Goal: Contribute content

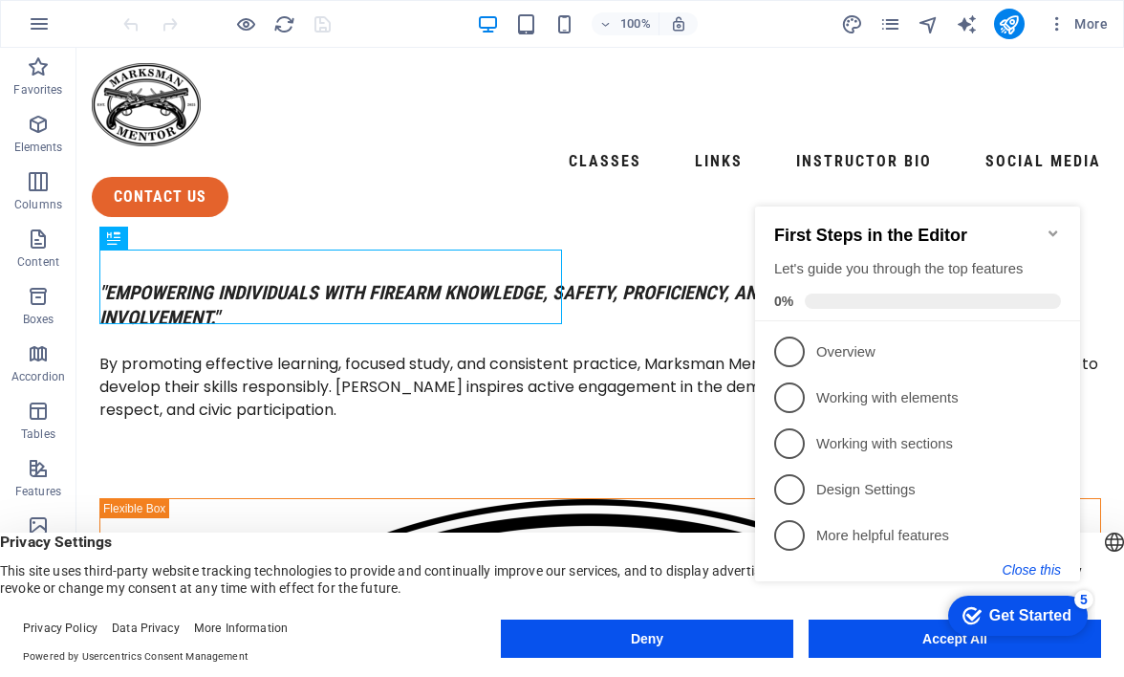
click at [1034, 564] on button "Close this" at bounding box center [1032, 569] width 58 height 15
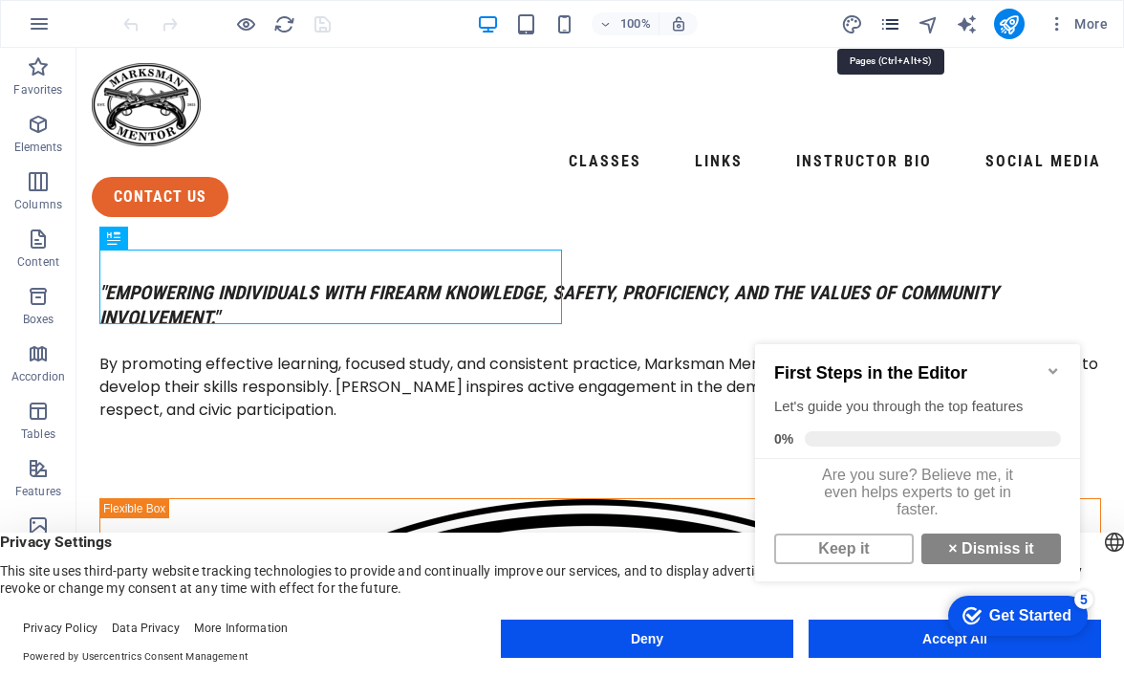
click at [897, 23] on icon "pages" at bounding box center [891, 24] width 22 height 22
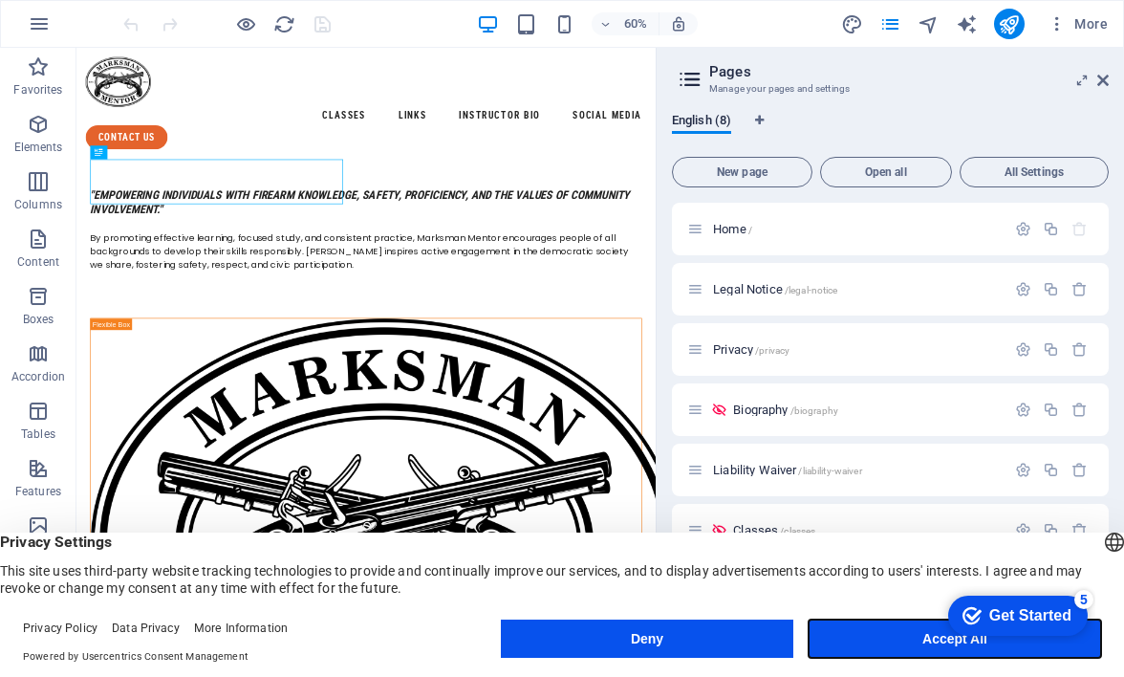
click at [872, 647] on button "Accept All" at bounding box center [955, 639] width 293 height 38
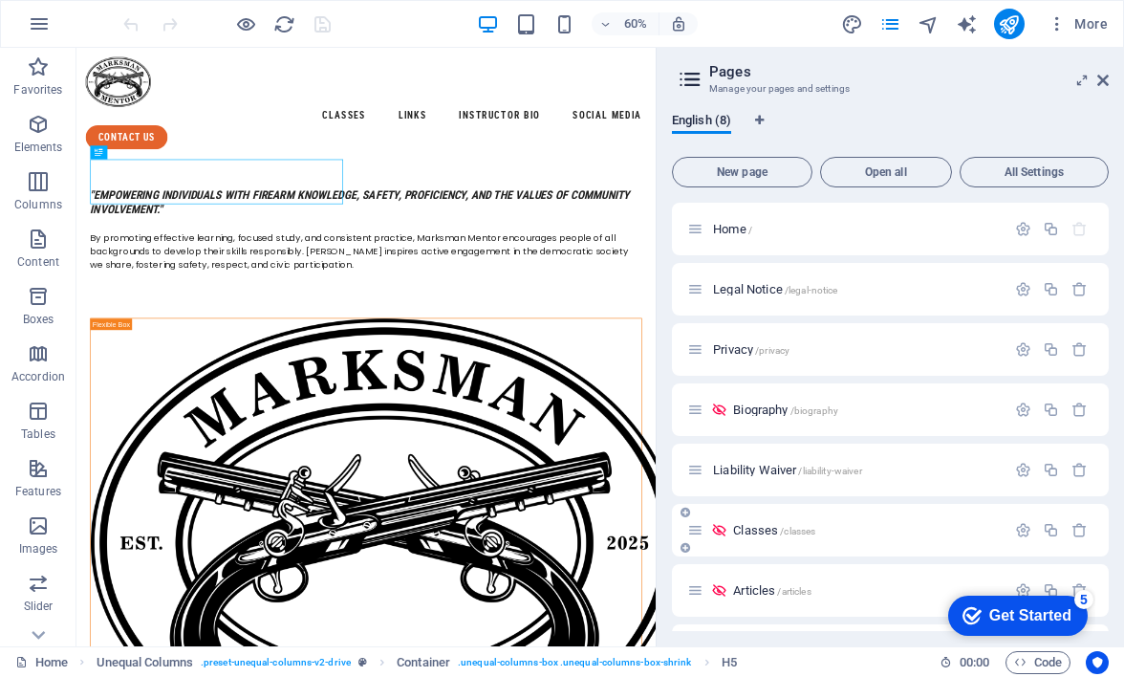
click at [760, 534] on span "Classes /classes" at bounding box center [774, 530] width 82 height 14
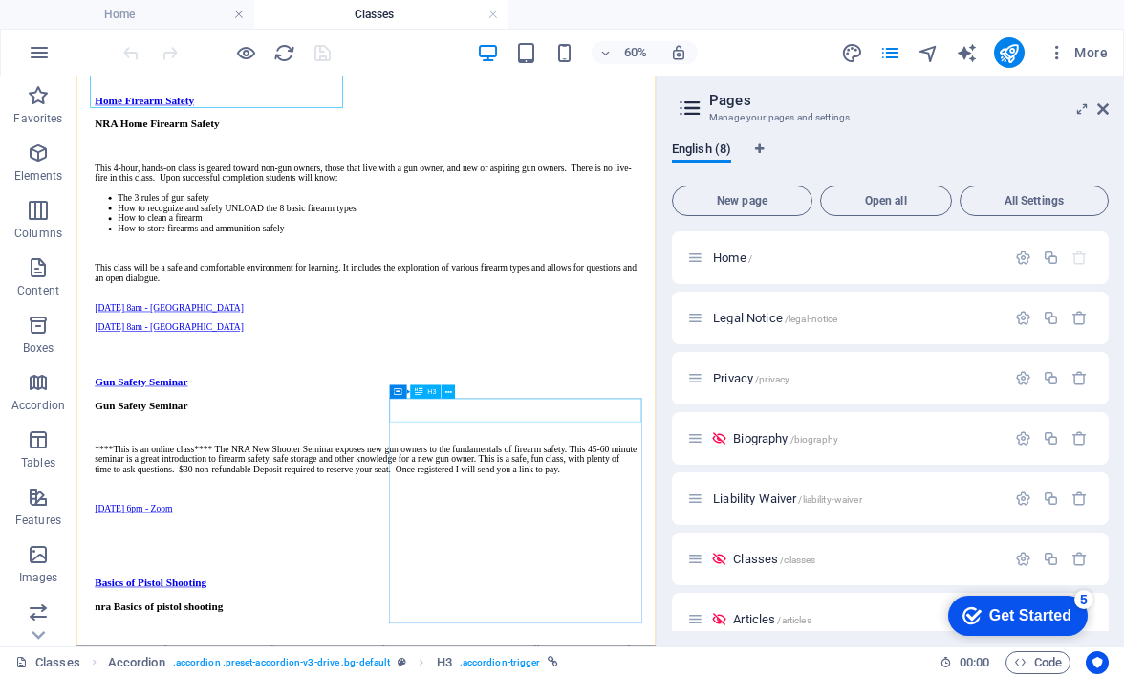
scroll to position [261, 0]
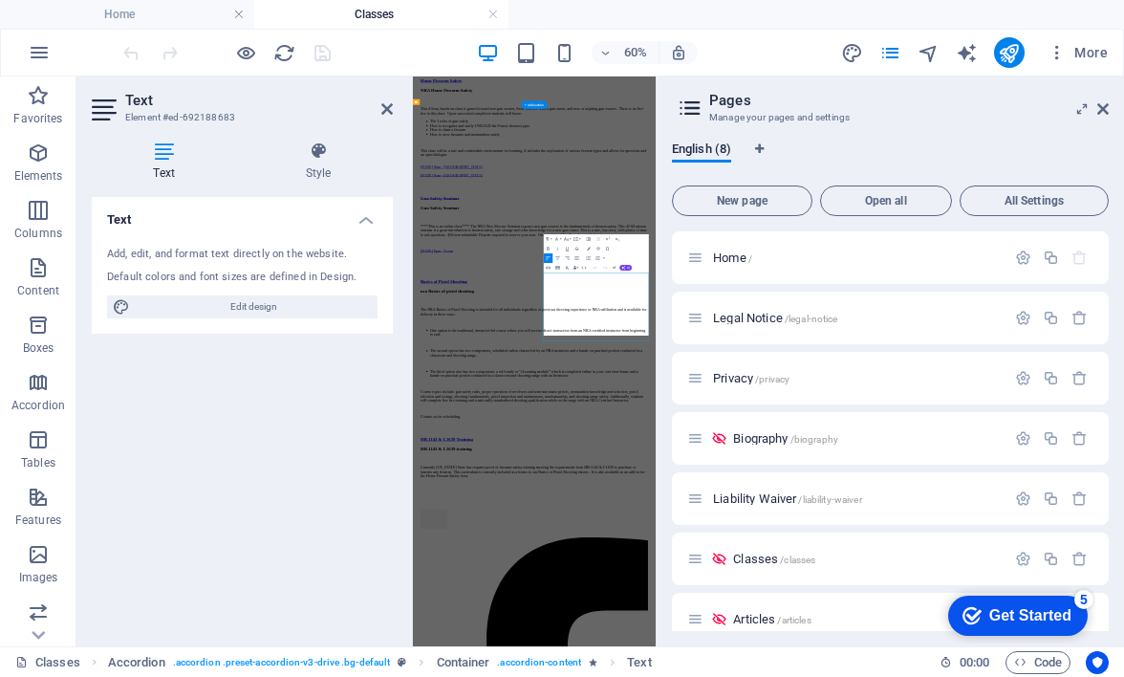
scroll to position [0, 0]
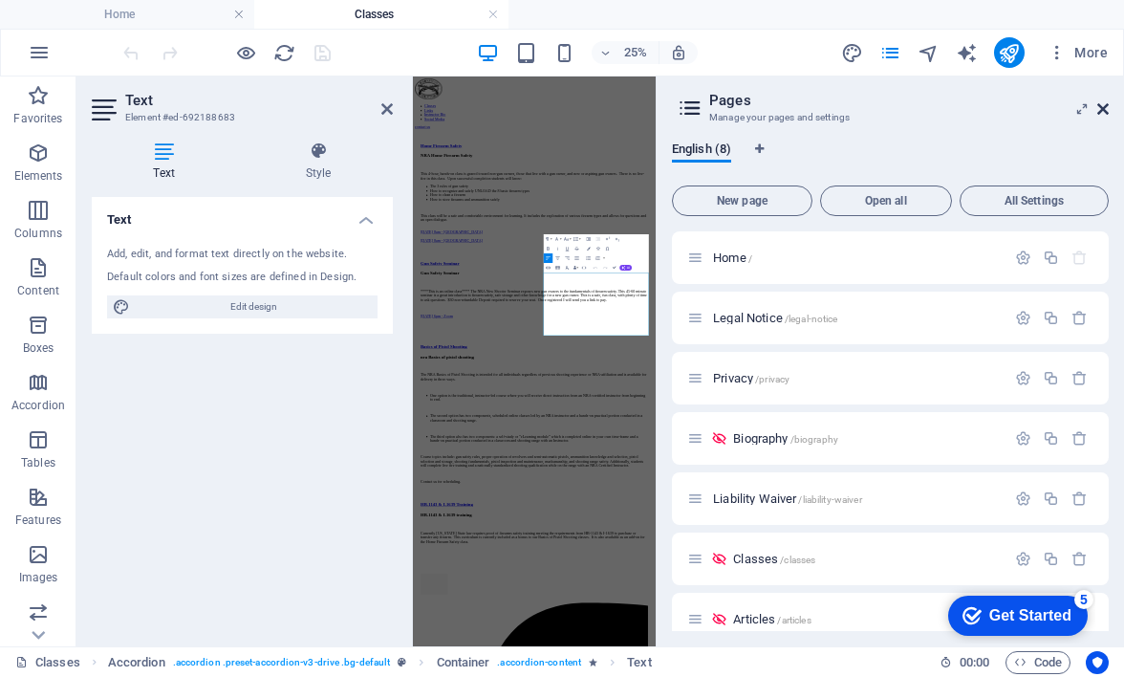
click at [1103, 111] on icon at bounding box center [1103, 108] width 11 height 15
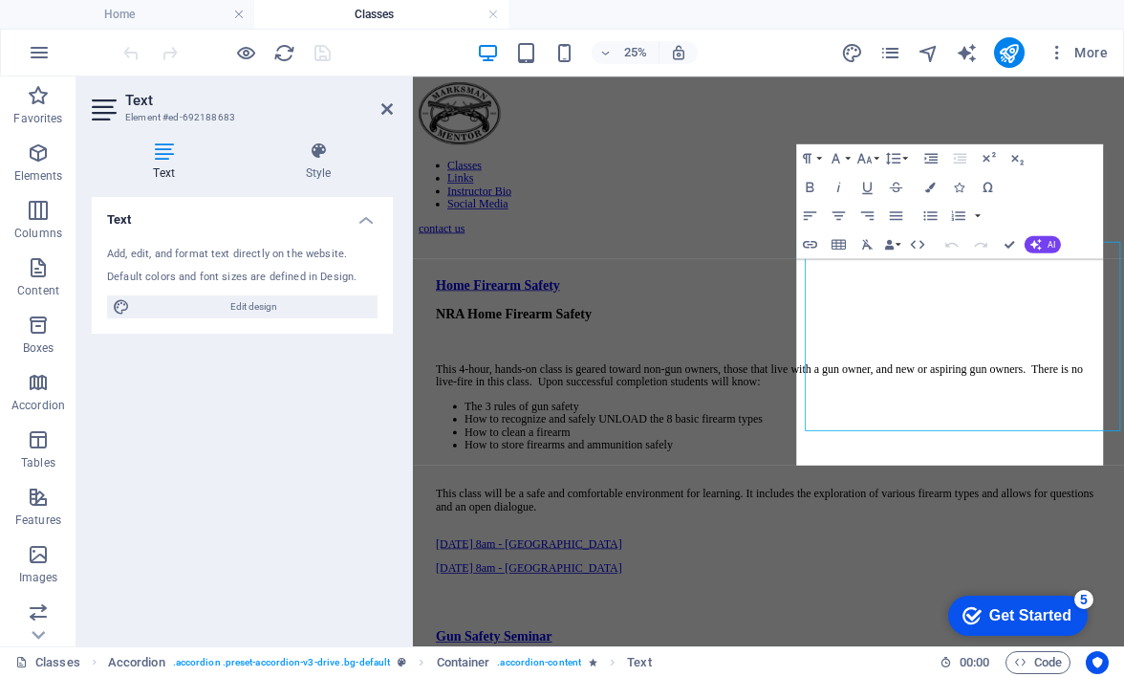
scroll to position [564, 0]
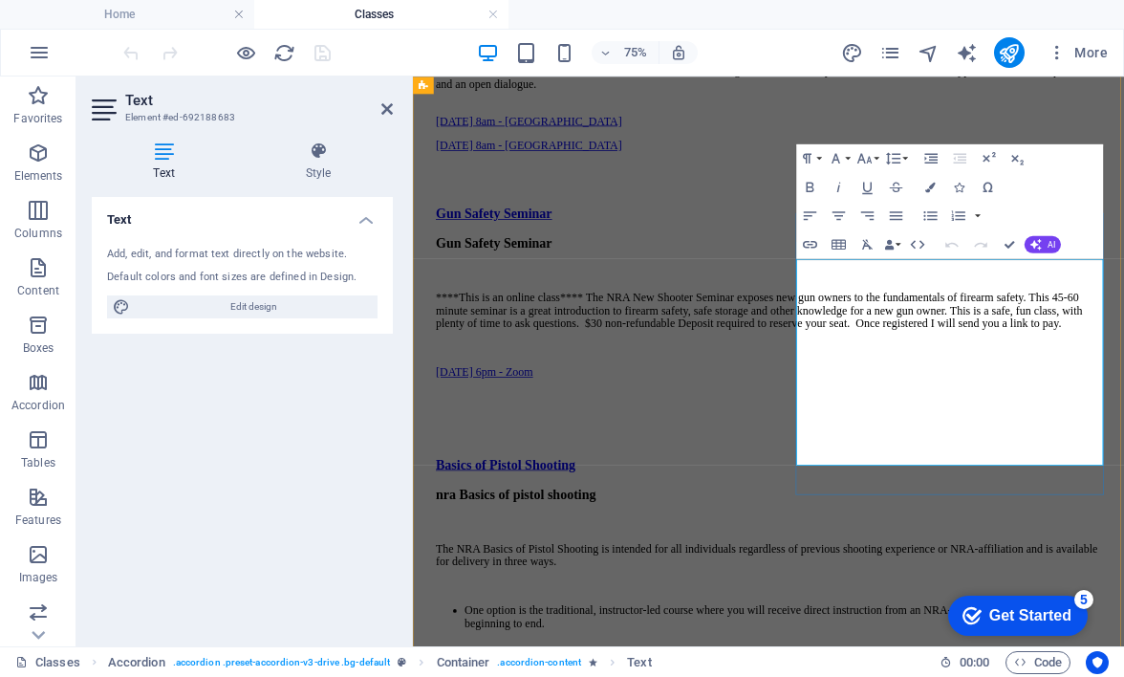
click at [1123, 479] on p "[DATE] 6pm - Zoom" at bounding box center [887, 470] width 887 height 17
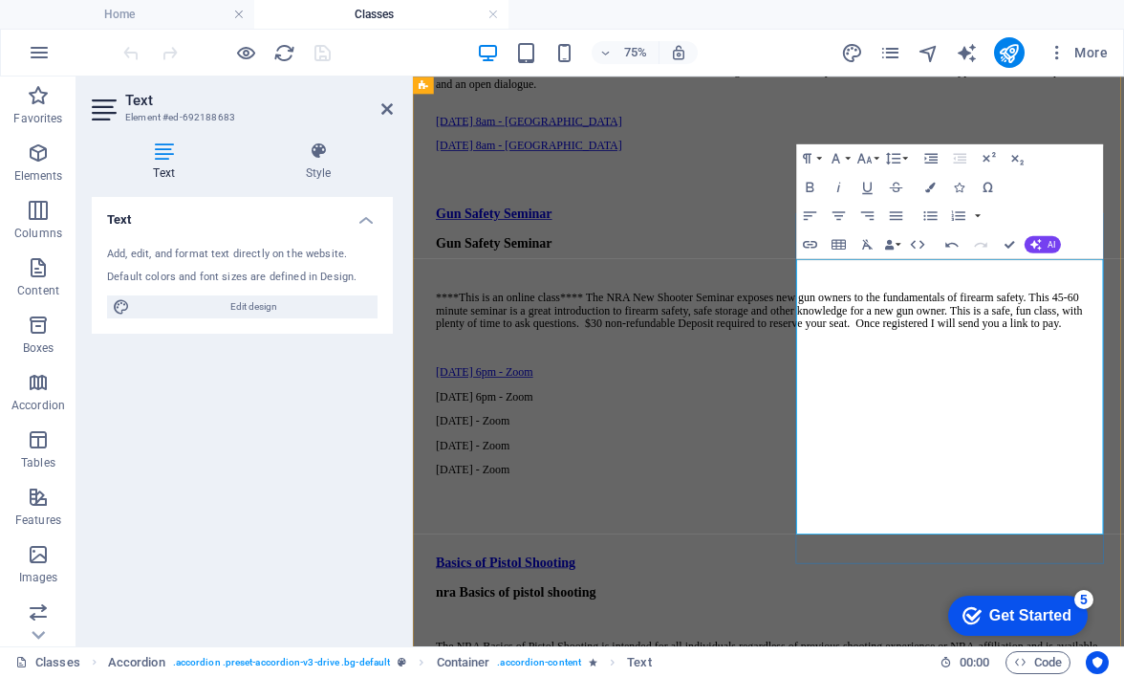
click at [1123, 609] on p "[DATE] - Zoom" at bounding box center [887, 600] width 887 height 17
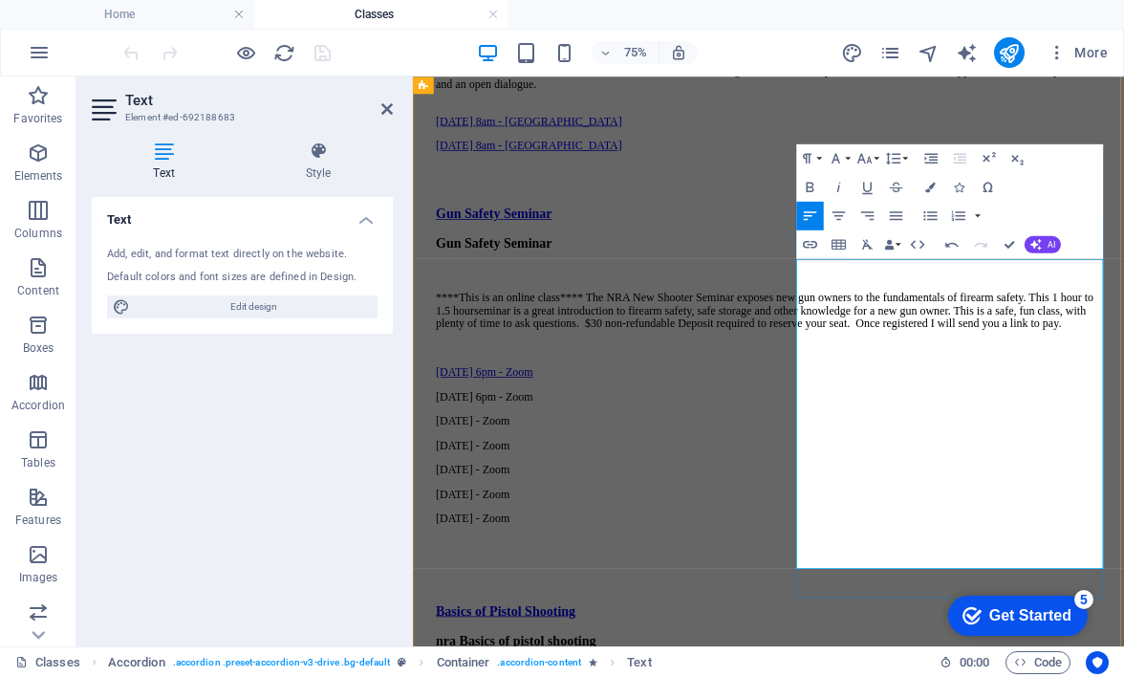
click at [936, 512] on p "[DATE] 6pm - Zoom" at bounding box center [887, 502] width 887 height 17
click at [815, 247] on icon "button" at bounding box center [810, 245] width 14 height 8
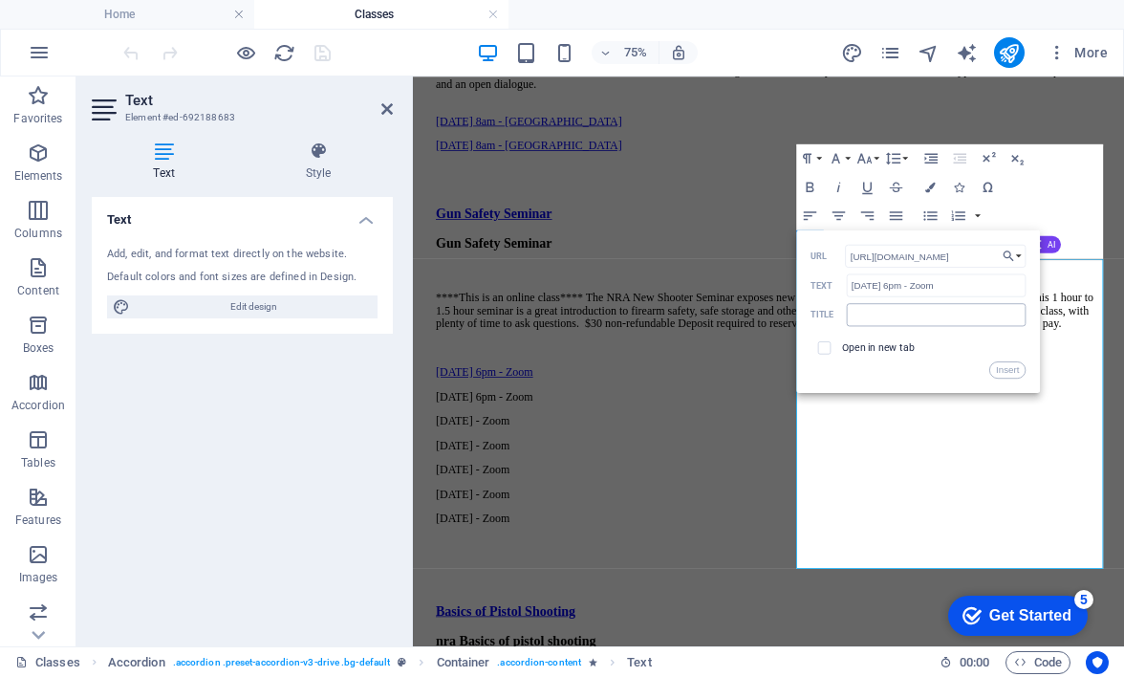
type input "[URL][DOMAIN_NAME]"
click at [876, 316] on input "text" at bounding box center [936, 314] width 180 height 23
click at [826, 346] on input "checkbox" at bounding box center [823, 345] width 13 height 13
checkbox input "true"
click at [1002, 372] on button "Insert" at bounding box center [1008, 369] width 36 height 17
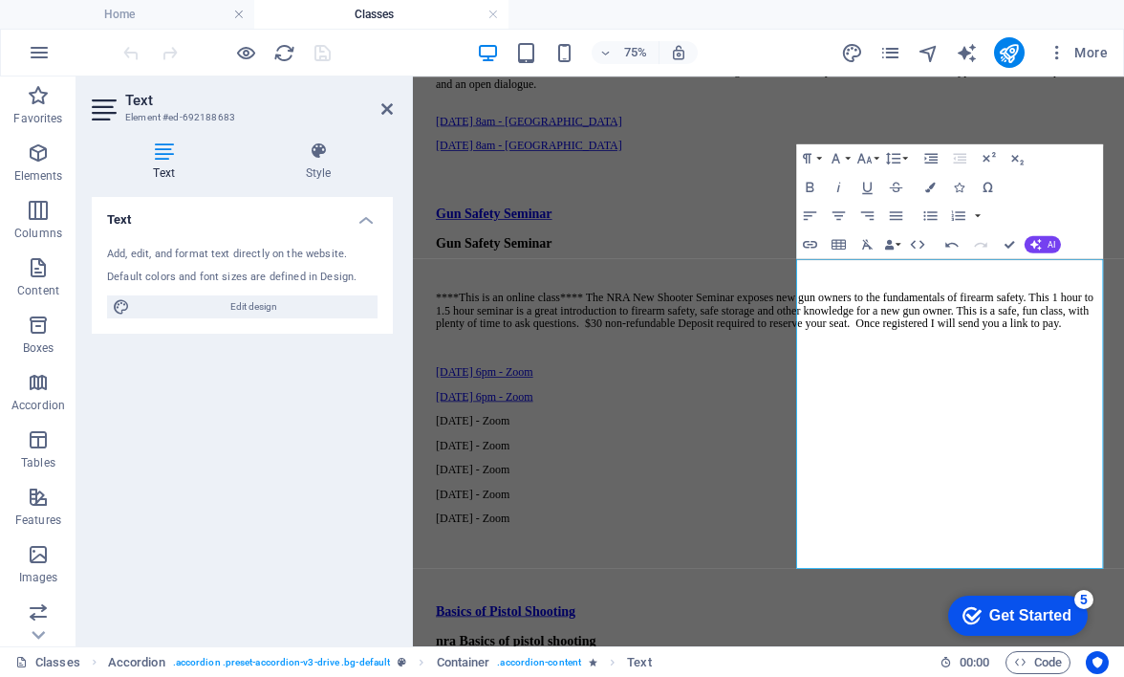
click at [1123, 544] on p "[DATE] - Zoom" at bounding box center [887, 535] width 887 height 17
type input "[DATE] - Zoom"
checkbox input "false"
click at [820, 250] on button "Insert Link" at bounding box center [810, 244] width 28 height 29
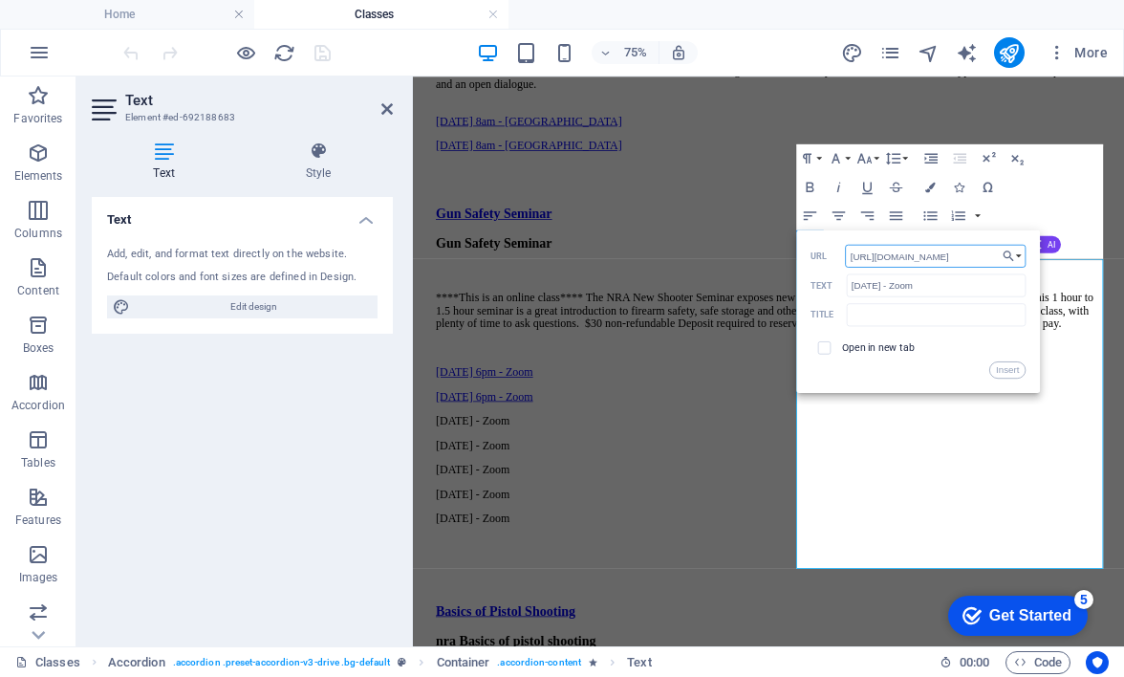
type input "[URL][DOMAIN_NAME]"
click at [885, 346] on label "Open in new tab" at bounding box center [879, 346] width 74 height 11
click at [1007, 370] on button "Insert" at bounding box center [1008, 369] width 36 height 17
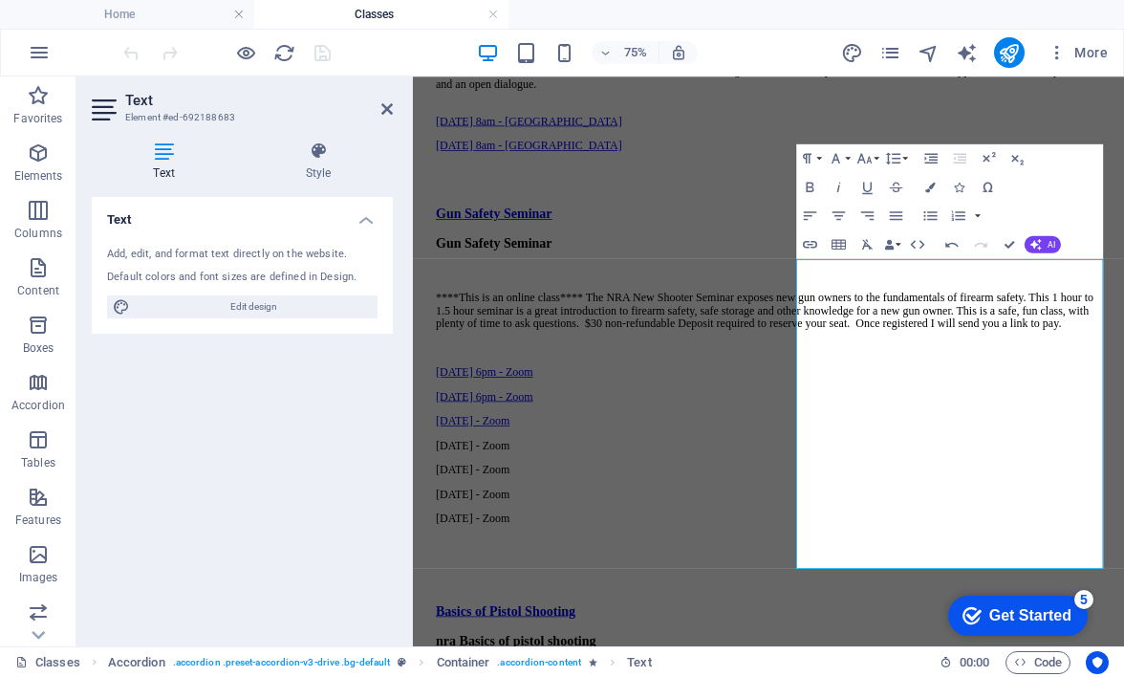
click at [1123, 609] on p "[DATE] - Zoom" at bounding box center [887, 600] width 887 height 17
click at [1123, 577] on p "[DATE] - Zoom" at bounding box center [887, 567] width 887 height 17
type input "[DATE] - Zoom"
click at [814, 247] on icon "button" at bounding box center [810, 245] width 14 height 8
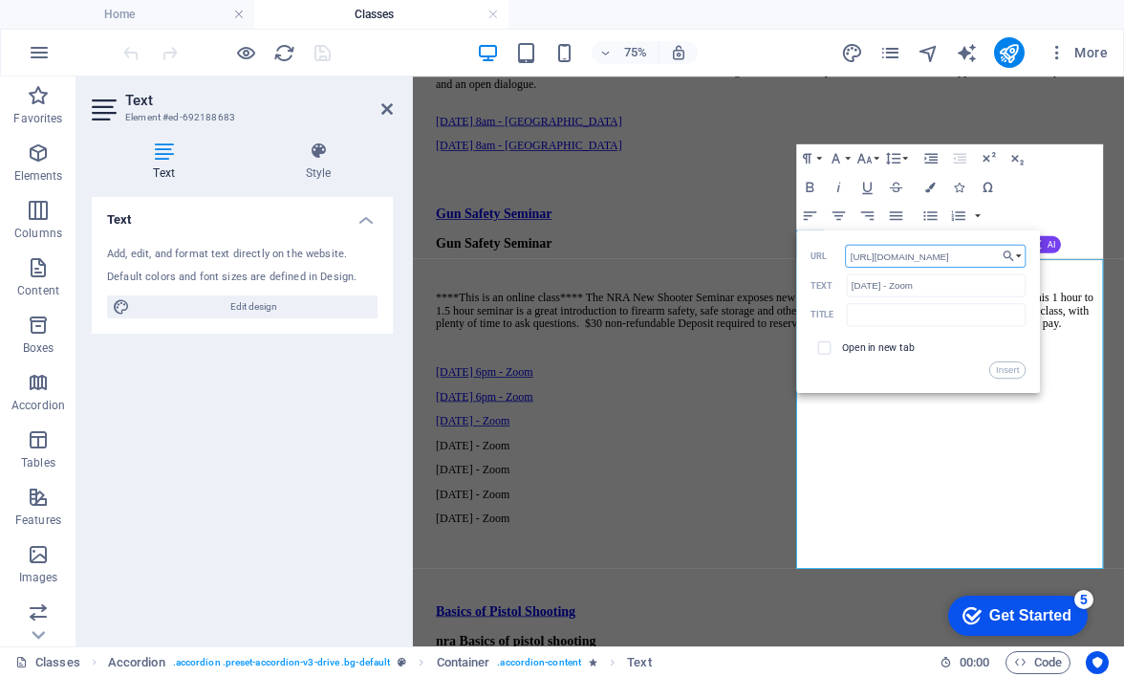
type input "[URL][DOMAIN_NAME]"
click at [904, 348] on label "Open in new tab" at bounding box center [879, 346] width 74 height 11
click at [1012, 369] on button "Insert" at bounding box center [1008, 369] width 36 height 17
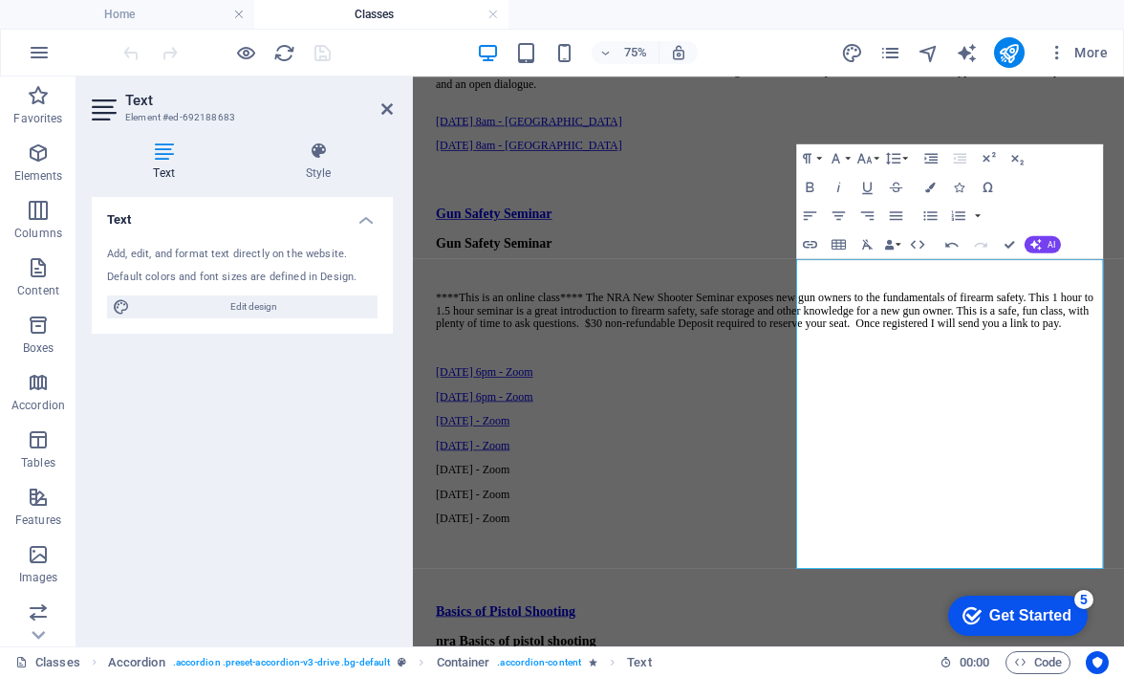
click at [1123, 609] on p "[DATE] - Zoom" at bounding box center [887, 600] width 887 height 17
type input "[DATE] - Zoom"
click at [811, 247] on icon "button" at bounding box center [810, 244] width 17 height 17
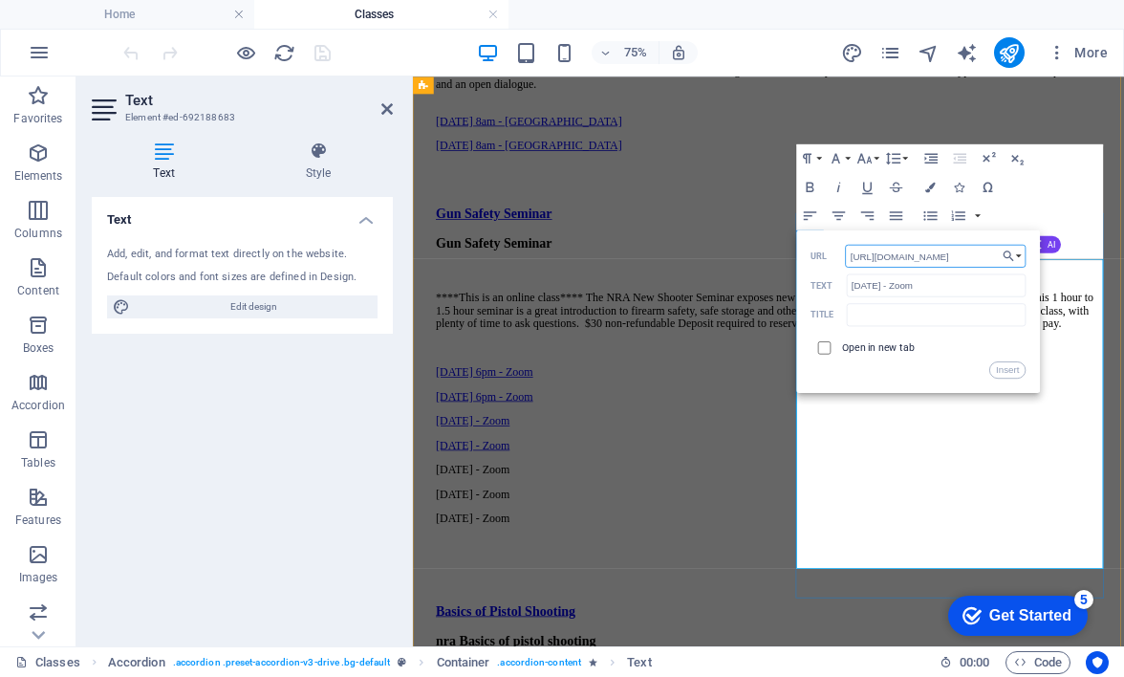
type input "[URL][DOMAIN_NAME]"
click at [827, 348] on input "checkbox" at bounding box center [823, 345] width 13 height 13
checkbox input "true"
click at [1009, 376] on button "Insert" at bounding box center [1008, 369] width 36 height 17
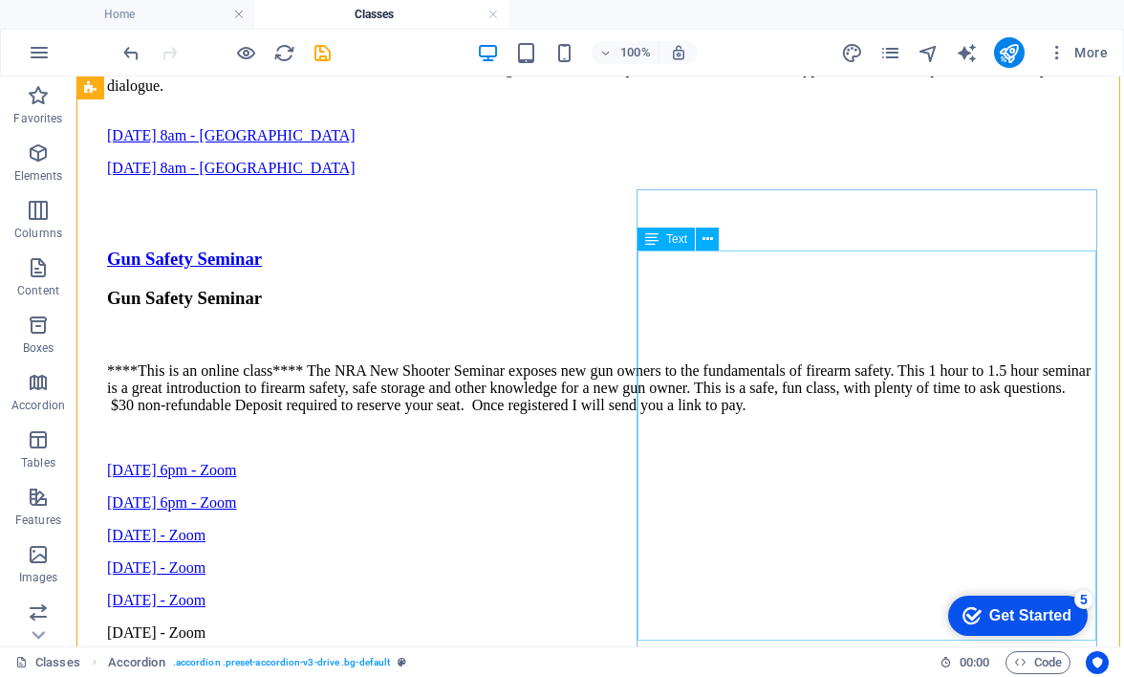
click at [924, 585] on div "****This is an online class**** The NRA New Shooter Seminar exposes new gun own…" at bounding box center [600, 534] width 987 height 344
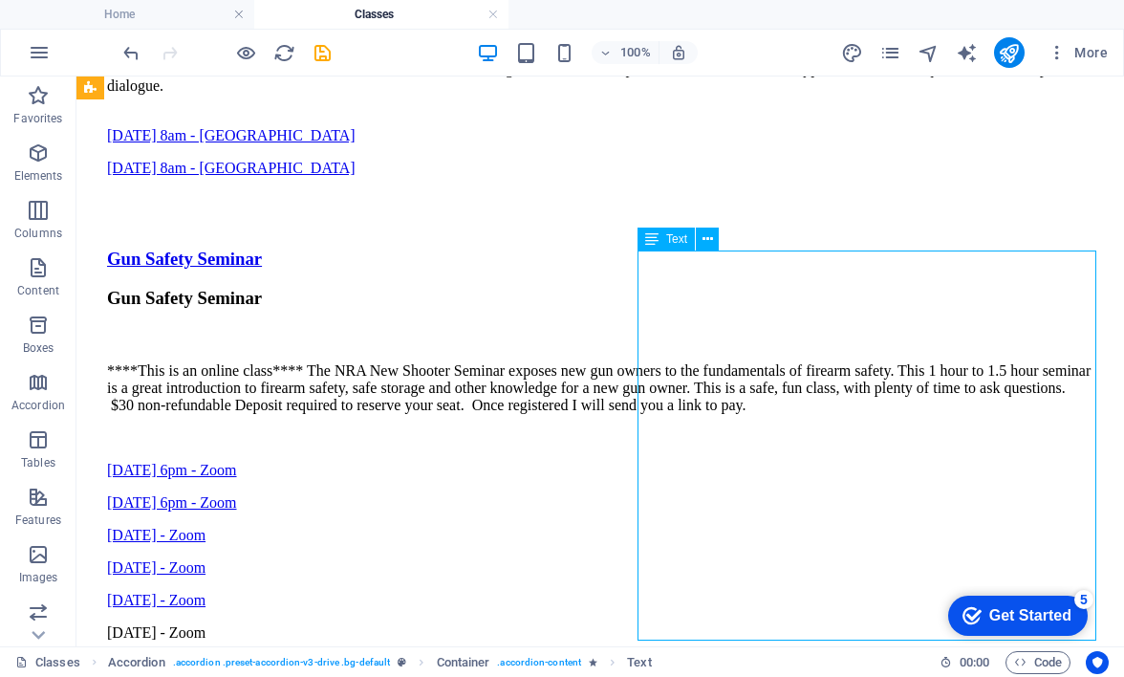
click at [908, 584] on div "****This is an online class**** The NRA New Shooter Seminar exposes new gun own…" at bounding box center [600, 534] width 987 height 344
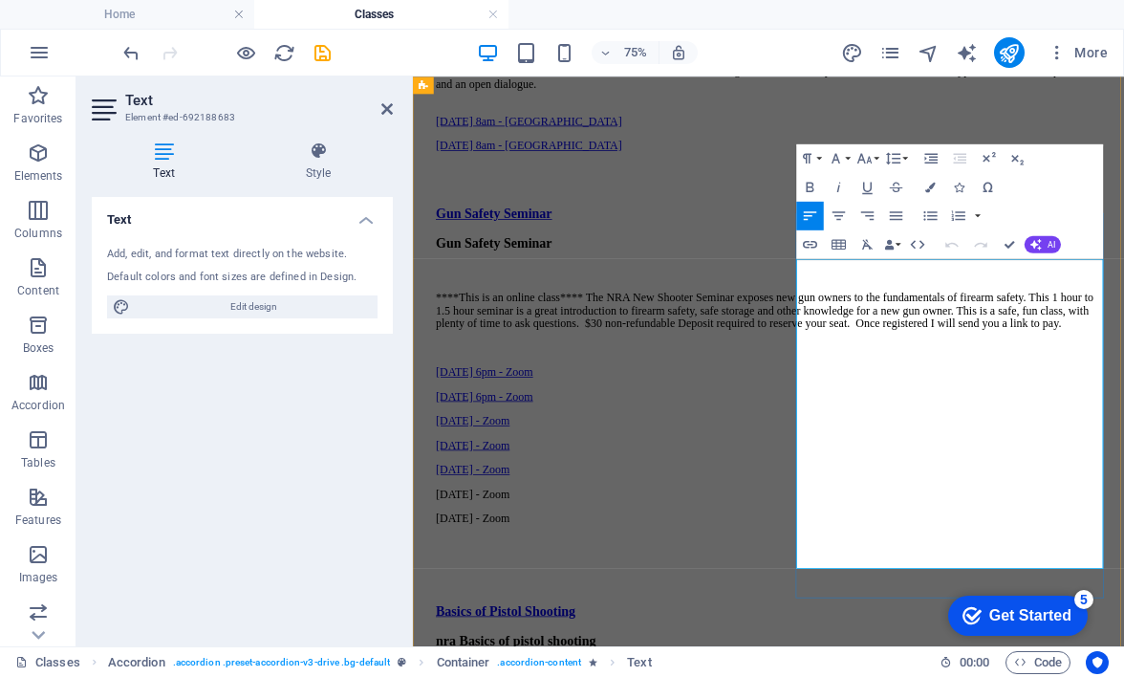
click at [1123, 642] on p "[DATE] - Zoom" at bounding box center [887, 632] width 887 height 17
click at [817, 242] on icon "button" at bounding box center [810, 245] width 14 height 8
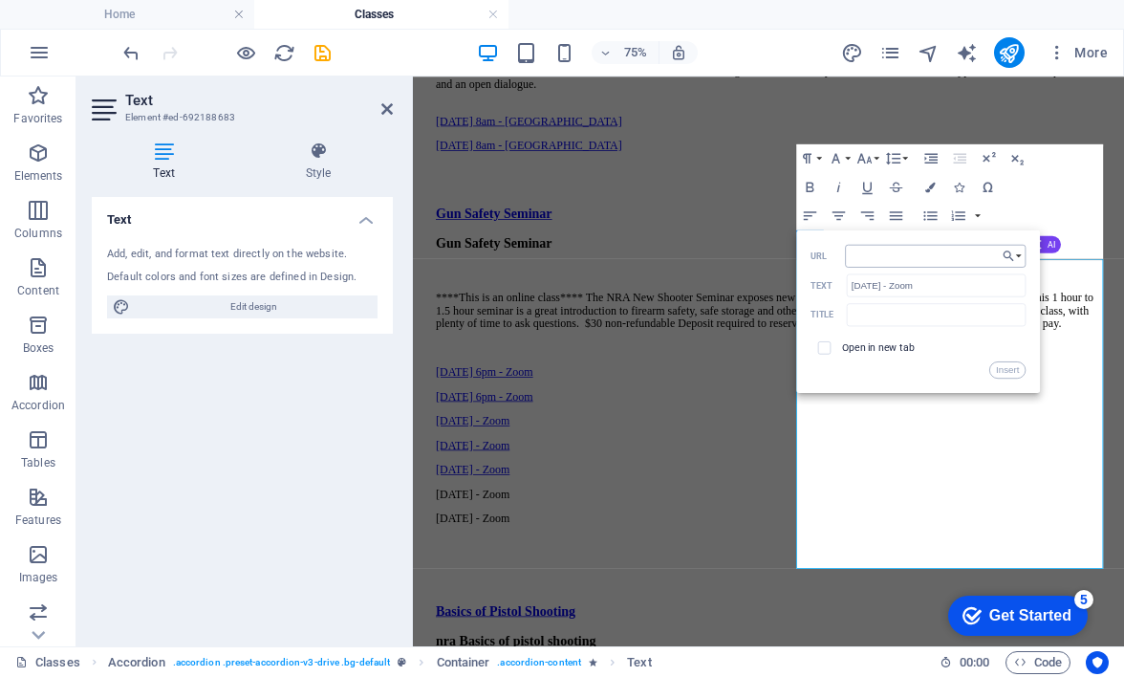
click at [899, 260] on input "URL" at bounding box center [936, 256] width 181 height 23
type input "[URL][DOMAIN_NAME]"
click at [998, 367] on button "Insert" at bounding box center [1008, 369] width 36 height 17
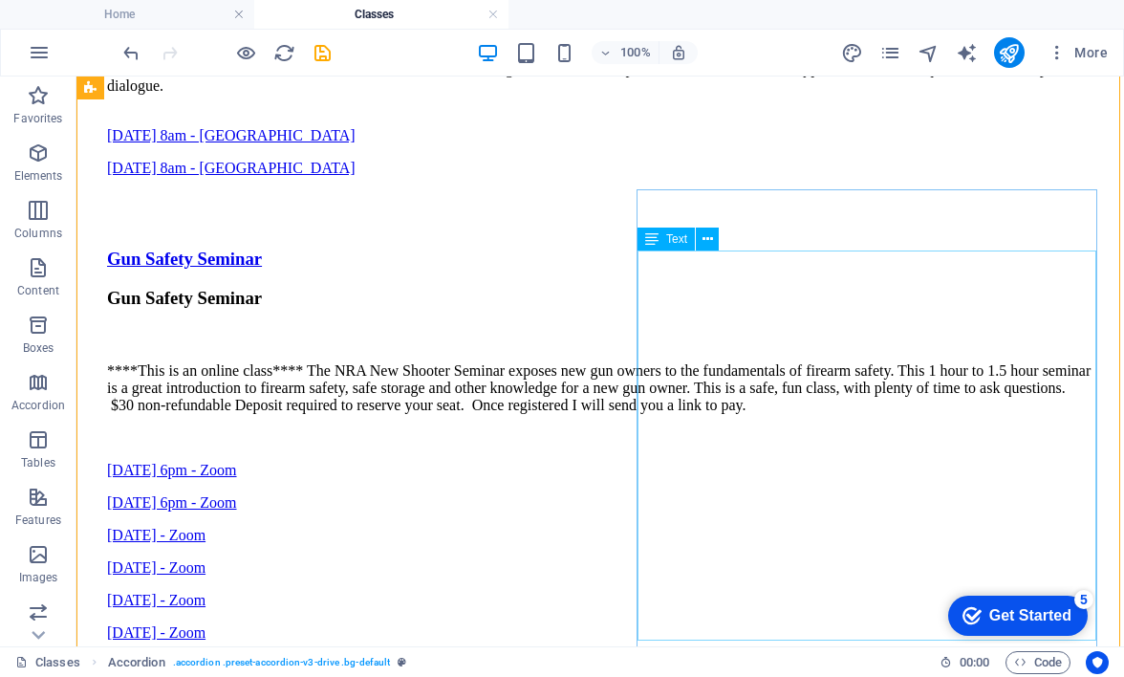
click at [907, 609] on div "****This is an online class**** The NRA New Shooter Seminar exposes new gun own…" at bounding box center [600, 534] width 987 height 344
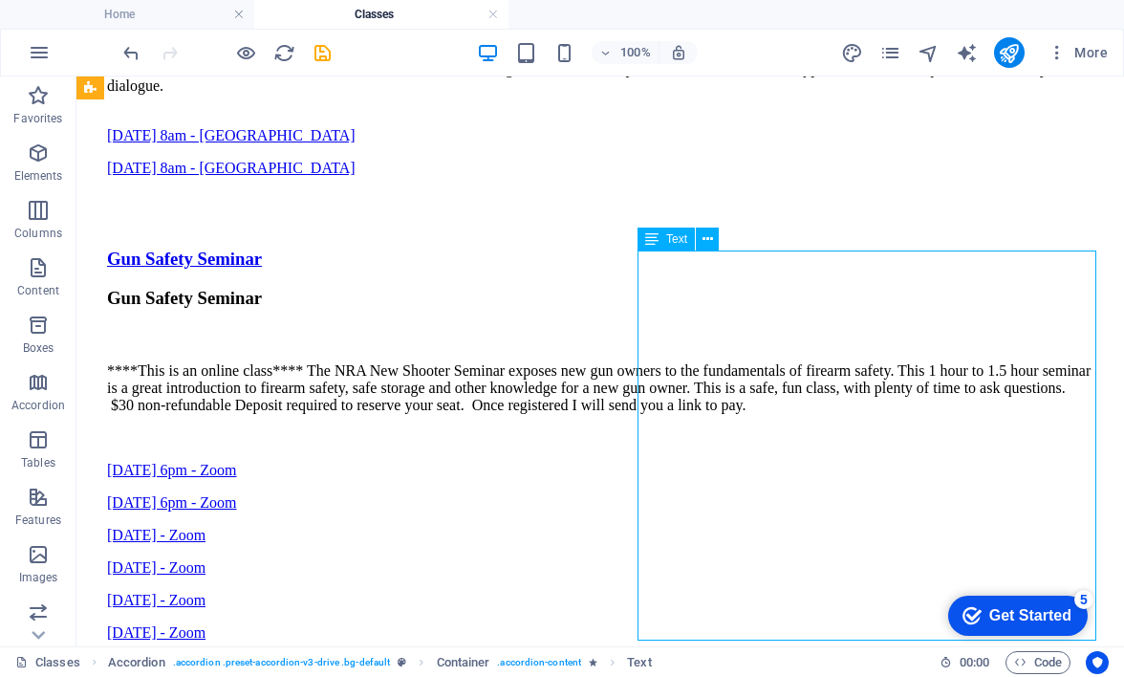
click at [901, 610] on div "****This is an online class**** The NRA New Shooter Seminar exposes new gun own…" at bounding box center [600, 534] width 987 height 344
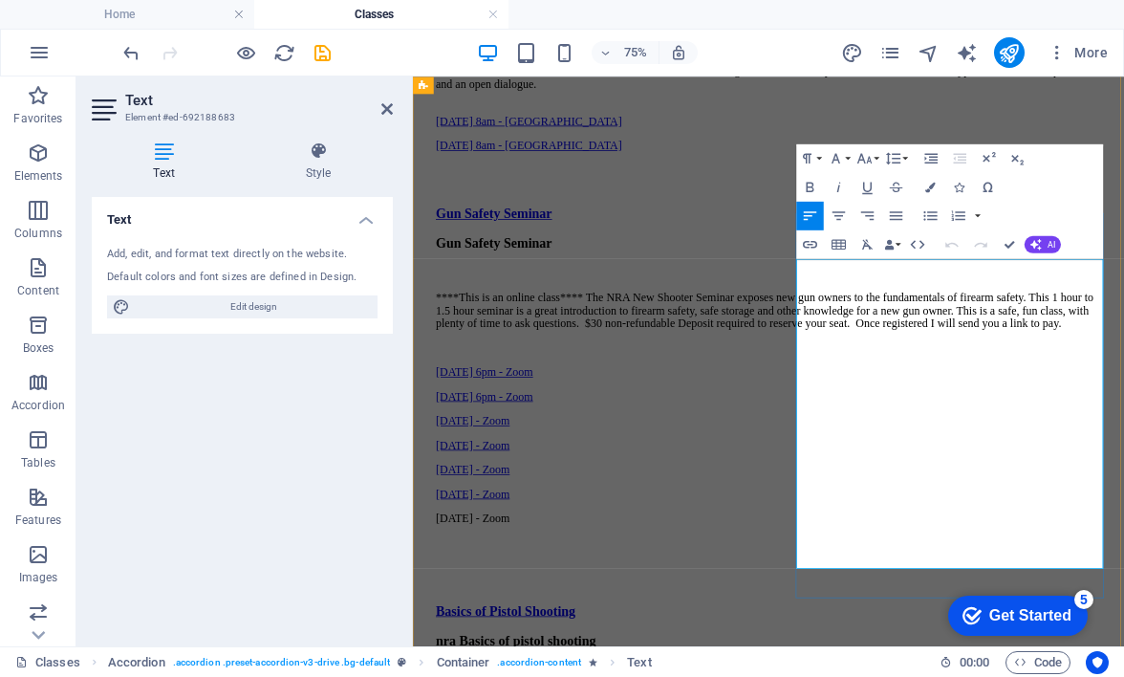
click at [1123, 674] on p "[DATE] - Zoom" at bounding box center [887, 665] width 887 height 17
click at [813, 247] on icon "button" at bounding box center [810, 245] width 14 height 8
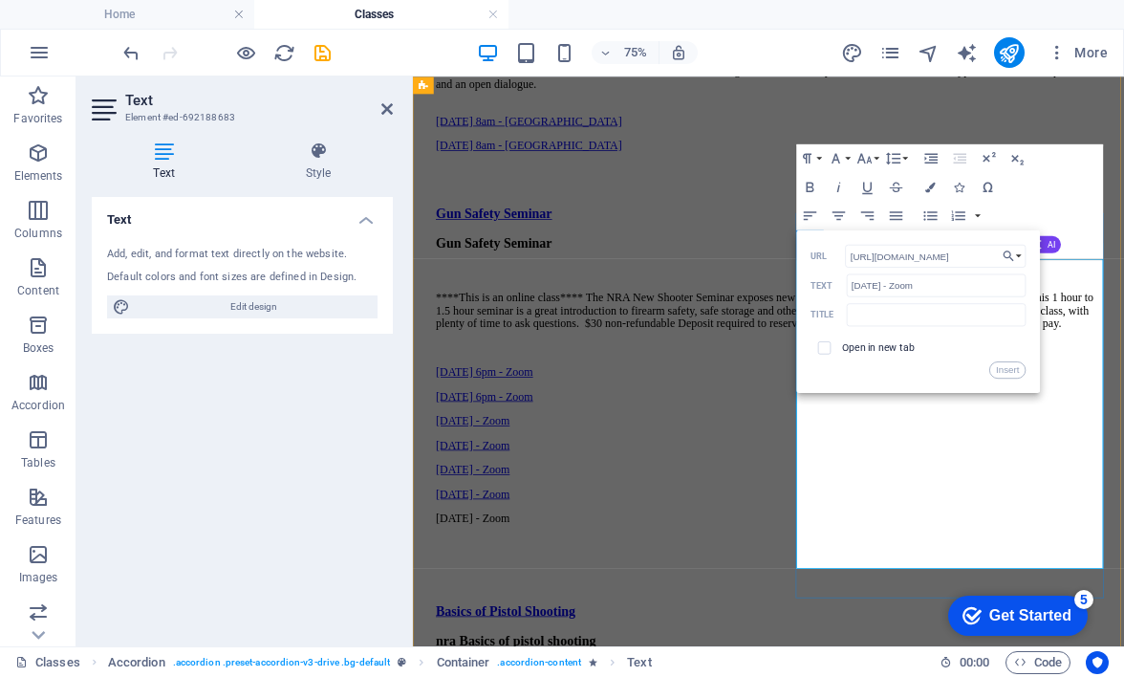
type input "[URL][DOMAIN_NAME]"
click at [897, 348] on label "Open in new tab" at bounding box center [879, 346] width 74 height 11
click at [1012, 367] on button "Insert" at bounding box center [1008, 369] width 36 height 17
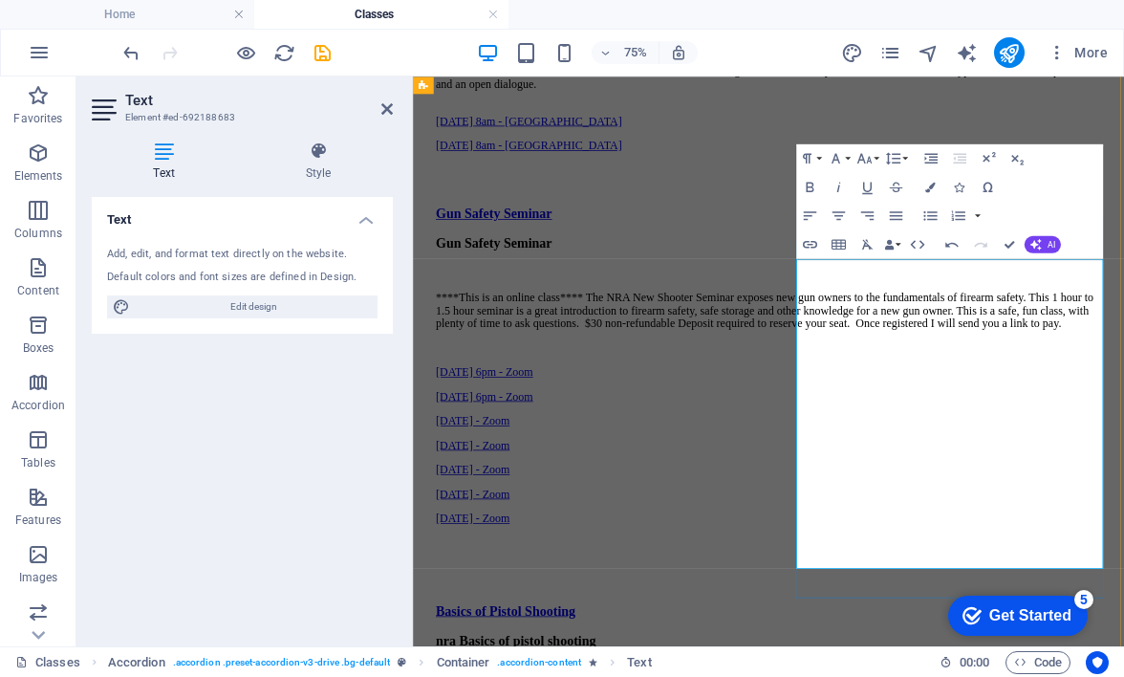
click at [1123, 544] on p "[DATE] - Zoom" at bounding box center [887, 535] width 887 height 17
click at [542, 576] on link "[DATE] - Zoom" at bounding box center [493, 567] width 98 height 16
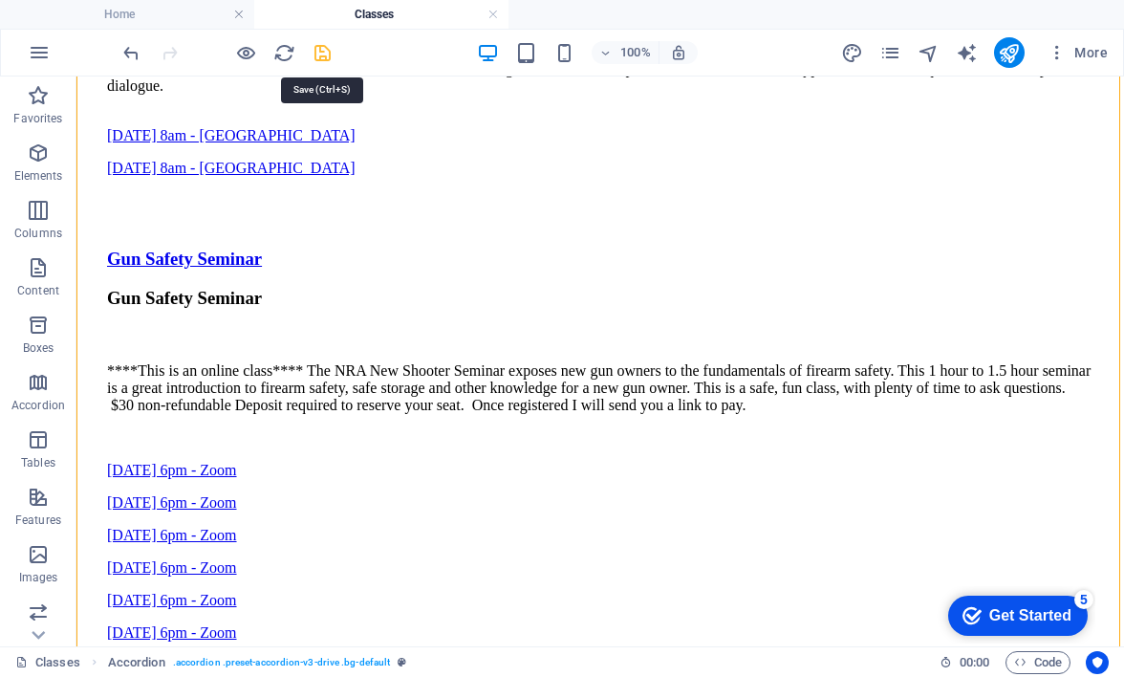
click at [317, 54] on icon "save" at bounding box center [323, 53] width 22 height 22
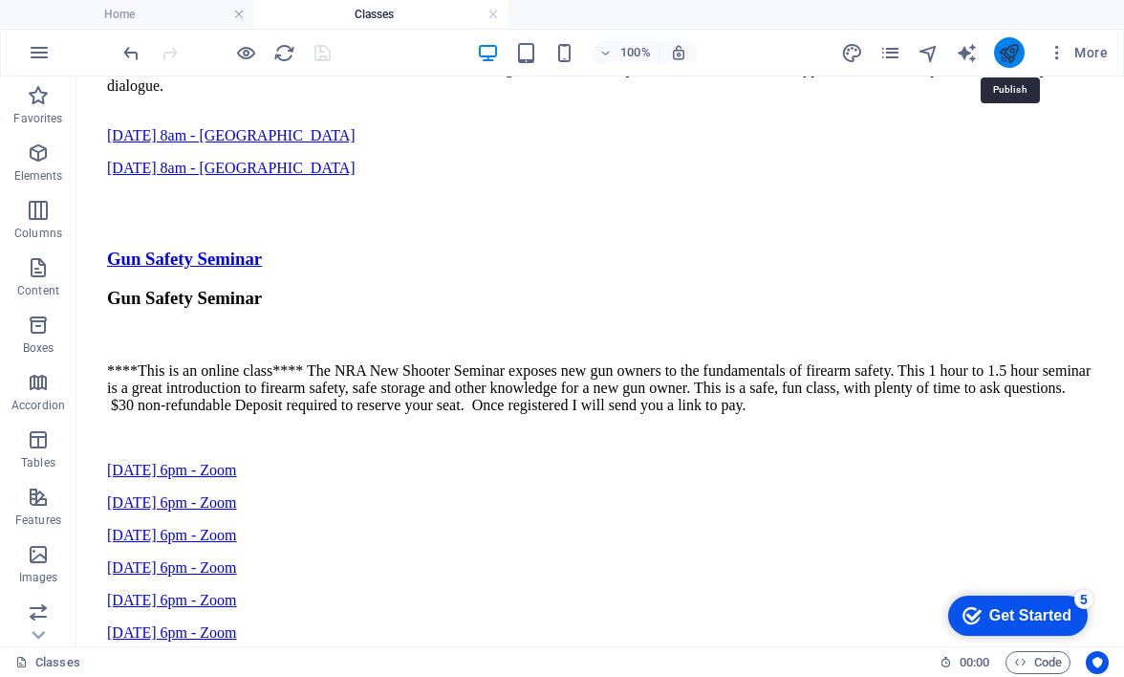
click at [1010, 50] on icon "publish" at bounding box center [1009, 53] width 22 height 22
